Goal: Information Seeking & Learning: Check status

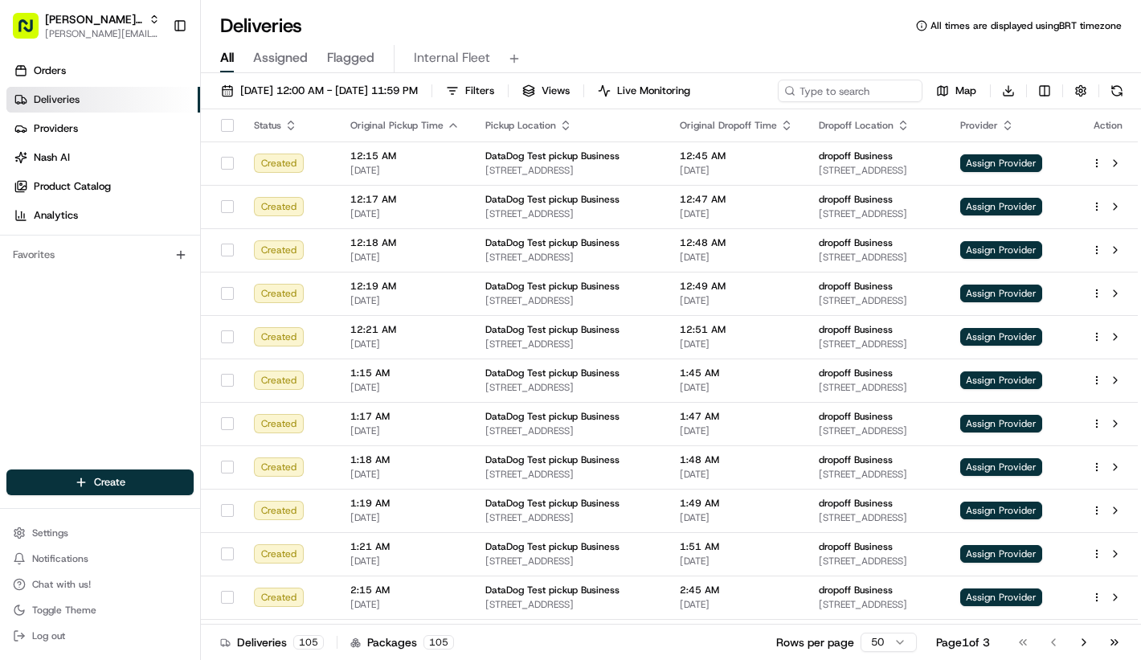
click at [150, 55] on div "Orders Deliveries Providers Nash AI Product Catalog Analytics" at bounding box center [100, 142] width 200 height 183
click at [143, 62] on link "Orders" at bounding box center [103, 71] width 194 height 26
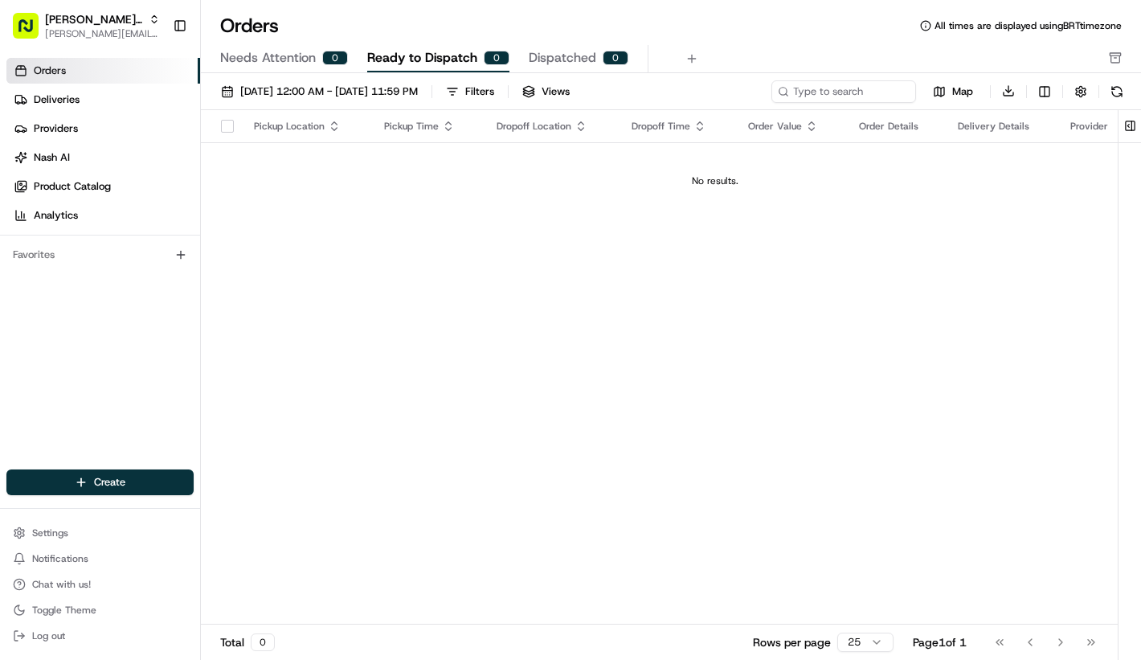
click at [465, 188] on td "No results." at bounding box center [715, 180] width 1029 height 77
click at [490, 377] on div "Pickup Location Pickup Time Dropoff Location Dropoff Time Order Value Order Det…" at bounding box center [715, 367] width 1029 height 515
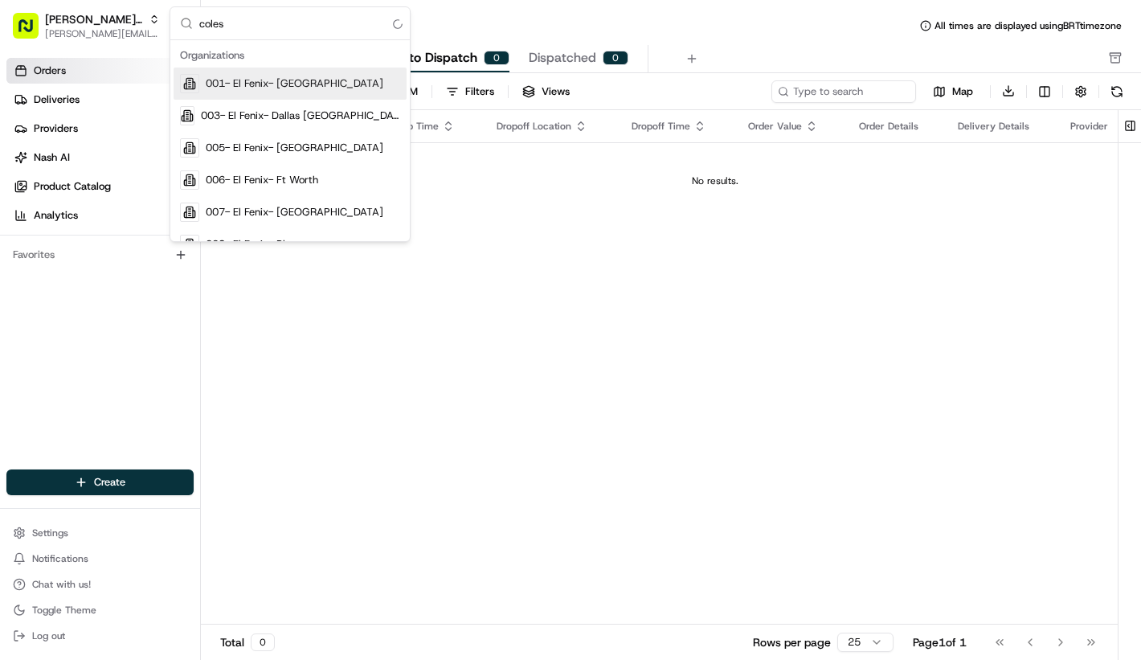
type input "coles"
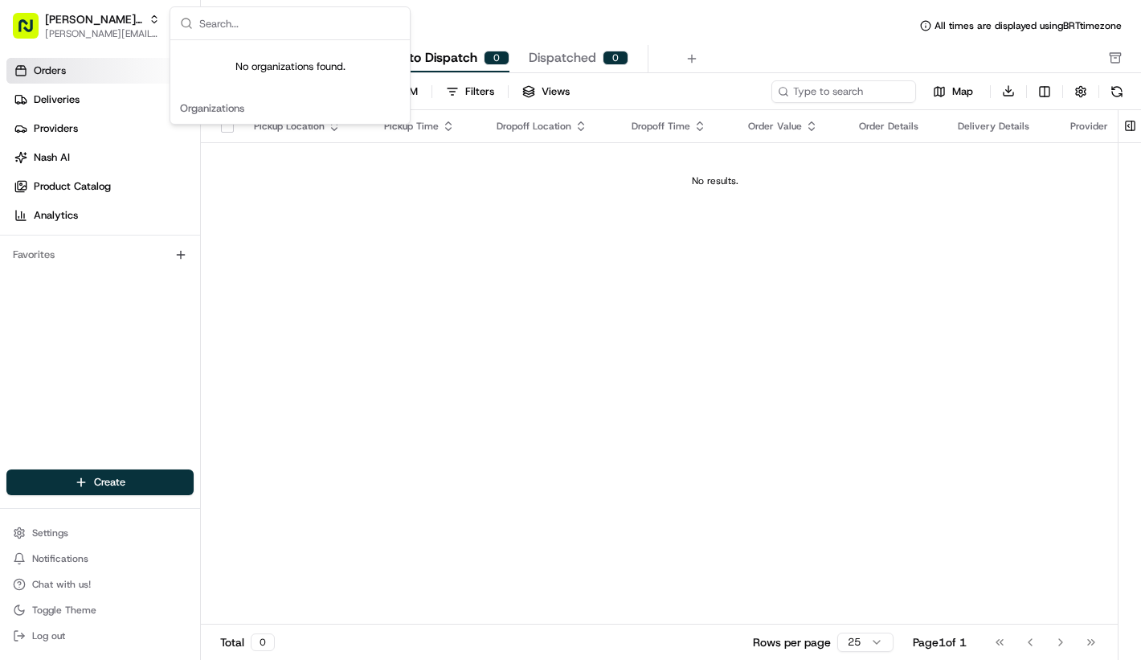
click at [387, 305] on div "Pickup Location Pickup Time Dropoff Location Dropoff Time Order Value Order Det…" at bounding box center [715, 367] width 1029 height 515
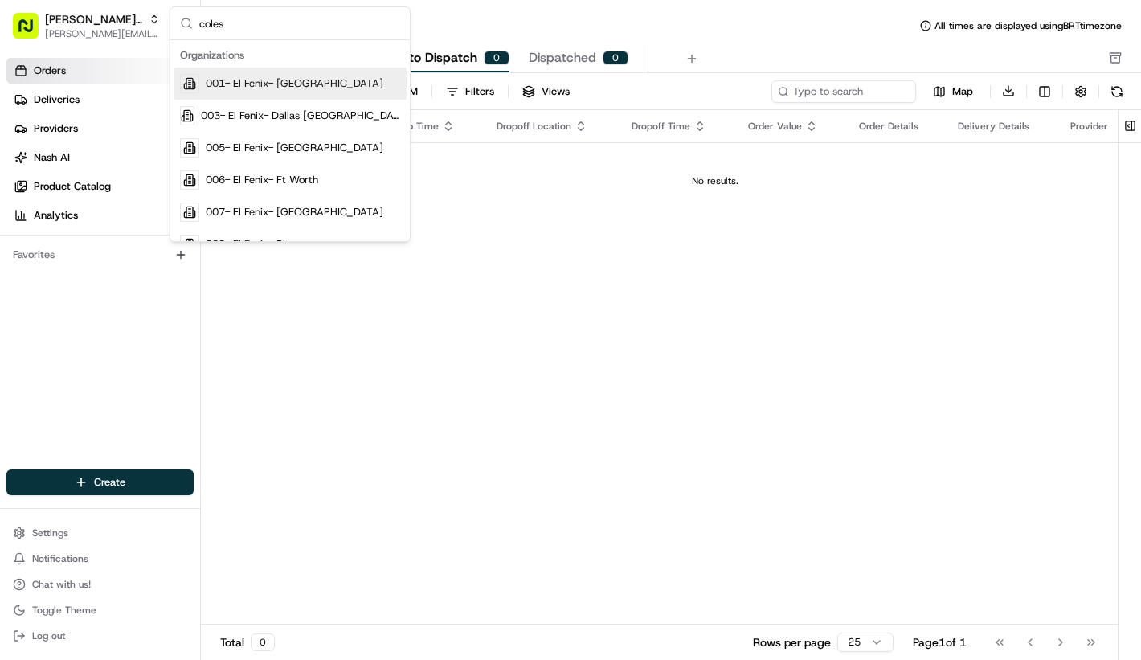
type input "coles"
